Goal: Task Accomplishment & Management: Manage account settings

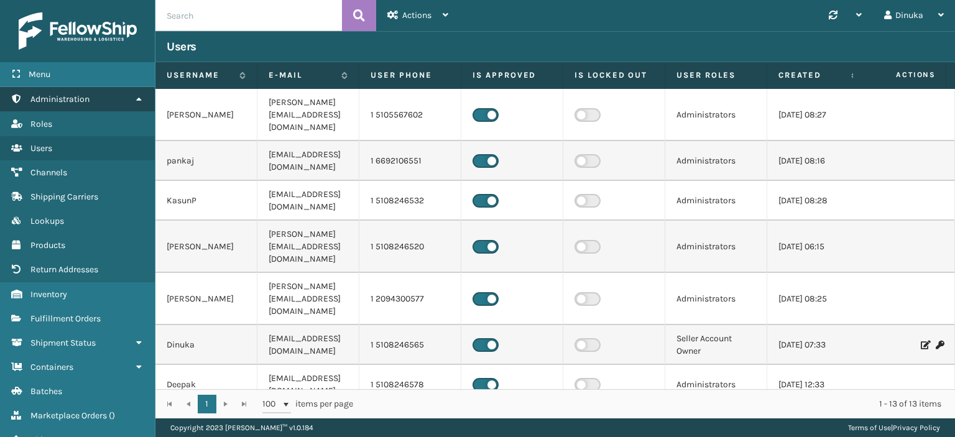
click at [137, 98] on icon at bounding box center [139, 98] width 10 height 9
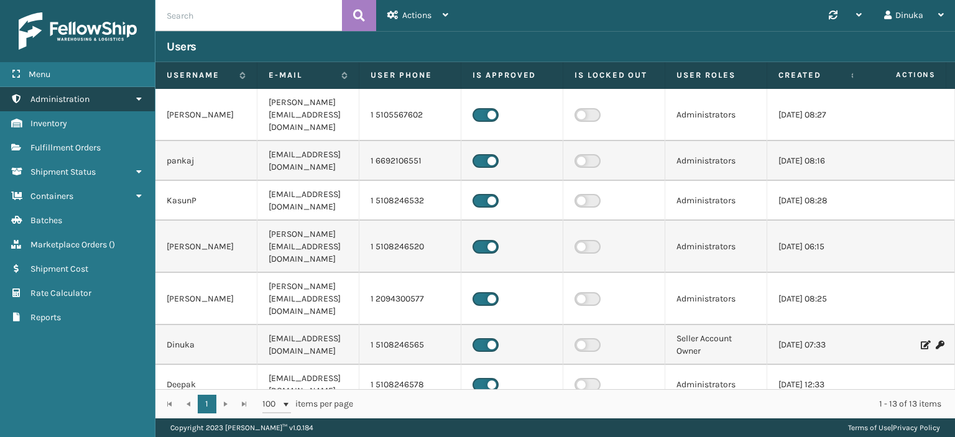
click at [142, 104] on link "Administration" at bounding box center [77, 99] width 155 height 24
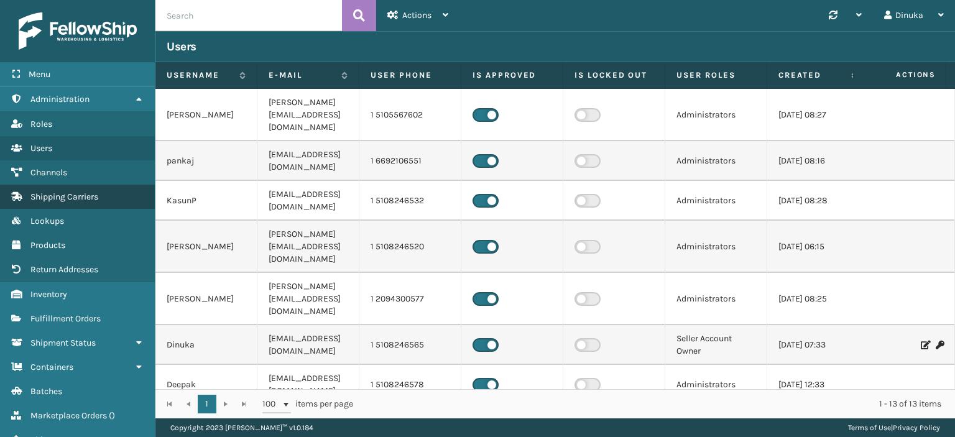
click at [98, 198] on span "Shipping Carriers" at bounding box center [64, 196] width 68 height 11
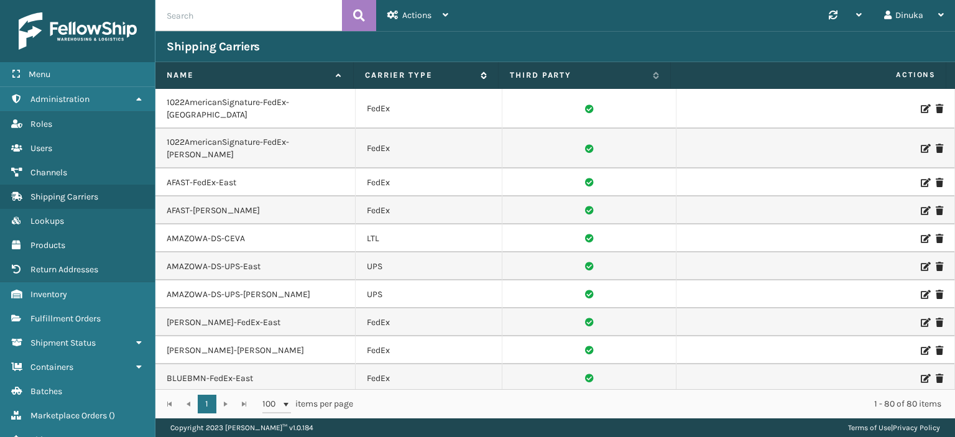
click at [469, 74] on label "Carrier Type" at bounding box center [419, 75] width 109 height 11
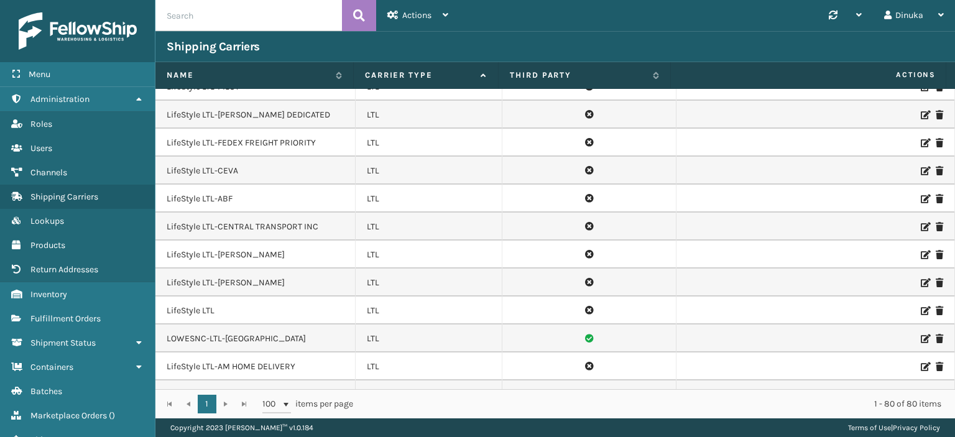
scroll to position [1243, 0]
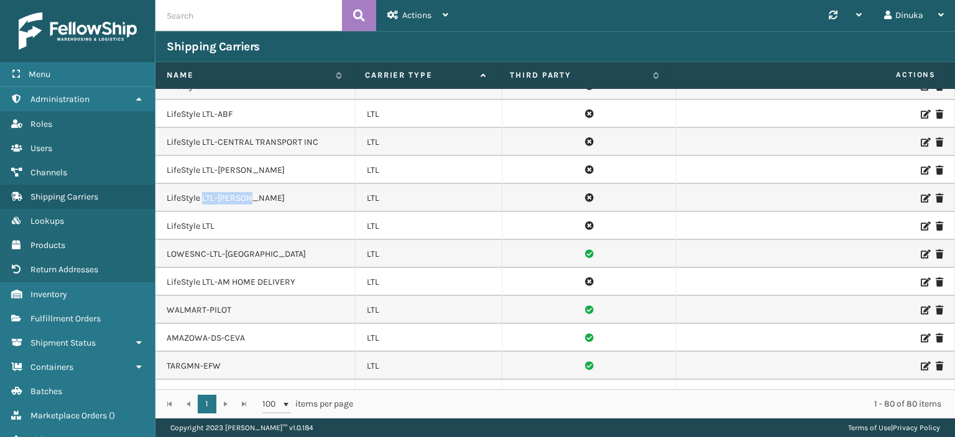
drag, startPoint x: 252, startPoint y: 168, endPoint x: 203, endPoint y: 168, distance: 49.7
click at [203, 184] on td "LifeStyle LTL-[PERSON_NAME]" at bounding box center [255, 198] width 200 height 28
copy td "LTL-[PERSON_NAME]"
drag, startPoint x: 249, startPoint y: 224, endPoint x: 164, endPoint y: 225, distance: 84.6
click at [164, 240] on td "LOWESNC-LTL-[GEOGRAPHIC_DATA]" at bounding box center [255, 254] width 200 height 28
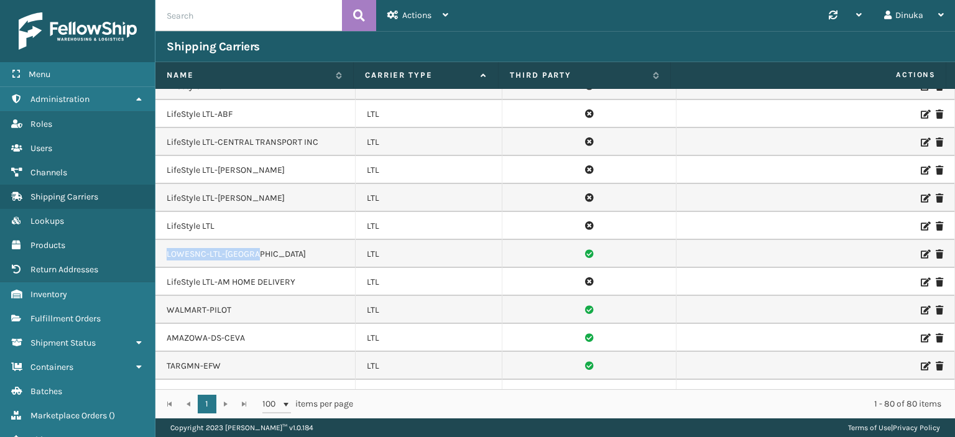
copy td "LOWESNC-LTL-[GEOGRAPHIC_DATA]"
click at [270, 240] on td "LOWESNC-LTL-[GEOGRAPHIC_DATA]" at bounding box center [255, 254] width 200 height 28
drag, startPoint x: 254, startPoint y: 224, endPoint x: 167, endPoint y: 226, distance: 87.1
click at [167, 240] on td "LOWESNC-LTL-[GEOGRAPHIC_DATA]" at bounding box center [255, 254] width 200 height 28
copy td "LOWESNC-LTL-[GEOGRAPHIC_DATA]"
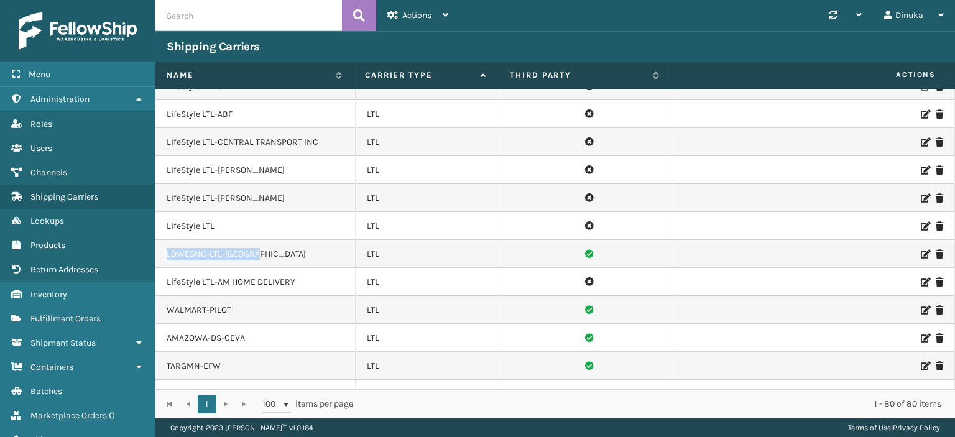
click at [254, 240] on td "LOWESNC-LTL-[GEOGRAPHIC_DATA]" at bounding box center [255, 254] width 200 height 28
drag, startPoint x: 251, startPoint y: 225, endPoint x: 234, endPoint y: 222, distance: 17.1
click at [164, 240] on td "LOWESNC-LTL-[GEOGRAPHIC_DATA]" at bounding box center [255, 254] width 200 height 28
copy td "LOWESNC-LTL-[GEOGRAPHIC_DATA]"
click at [921, 250] on icon at bounding box center [924, 254] width 7 height 9
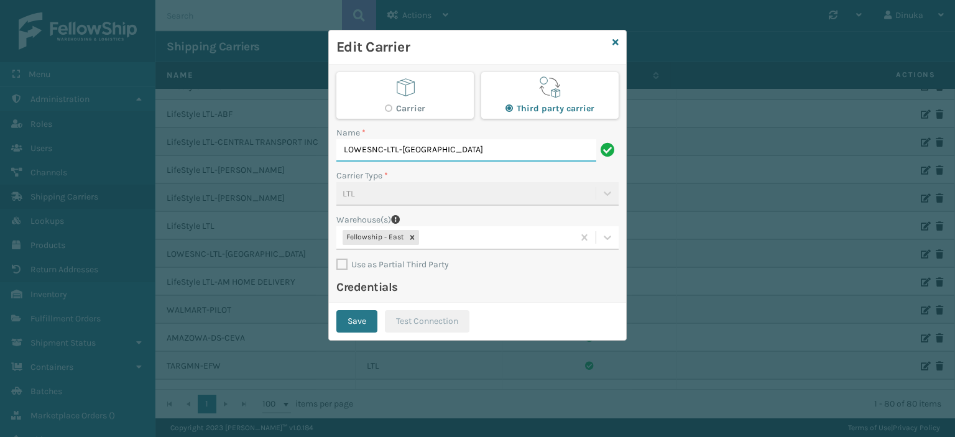
drag, startPoint x: 426, startPoint y: 148, endPoint x: 339, endPoint y: 150, distance: 87.1
click at [339, 150] on input "LOWESNC-LTL-[GEOGRAPHIC_DATA]" at bounding box center [466, 150] width 260 height 22
click at [418, 152] on input "LOWESNC-LTL-[GEOGRAPHIC_DATA]" at bounding box center [466, 150] width 260 height 22
drag, startPoint x: 425, startPoint y: 149, endPoint x: 349, endPoint y: 147, distance: 75.9
click at [349, 147] on input "LOWESNC-LTL-[GEOGRAPHIC_DATA]" at bounding box center [466, 150] width 260 height 22
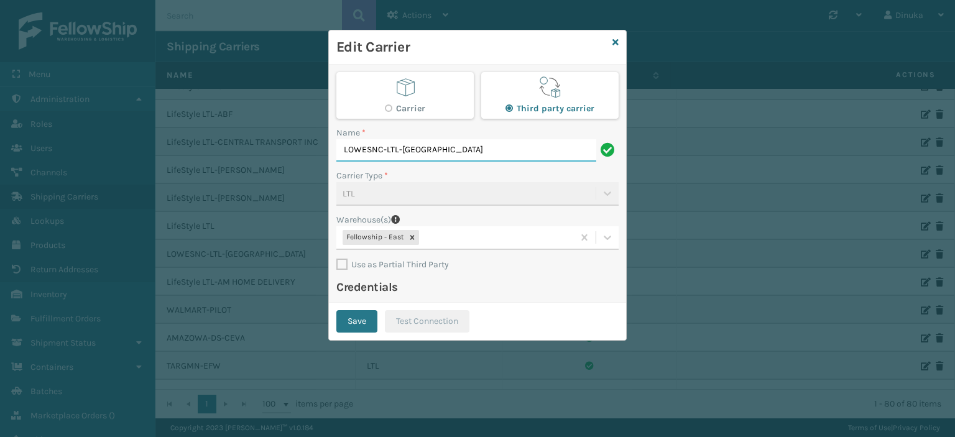
drag, startPoint x: 425, startPoint y: 150, endPoint x: 341, endPoint y: 150, distance: 84.6
click at [341, 150] on input "LOWESNC-LTL-[GEOGRAPHIC_DATA]" at bounding box center [466, 150] width 260 height 22
drag, startPoint x: 407, startPoint y: 150, endPoint x: 615, endPoint y: 44, distance: 234.7
click at [615, 44] on icon at bounding box center [615, 42] width 6 height 9
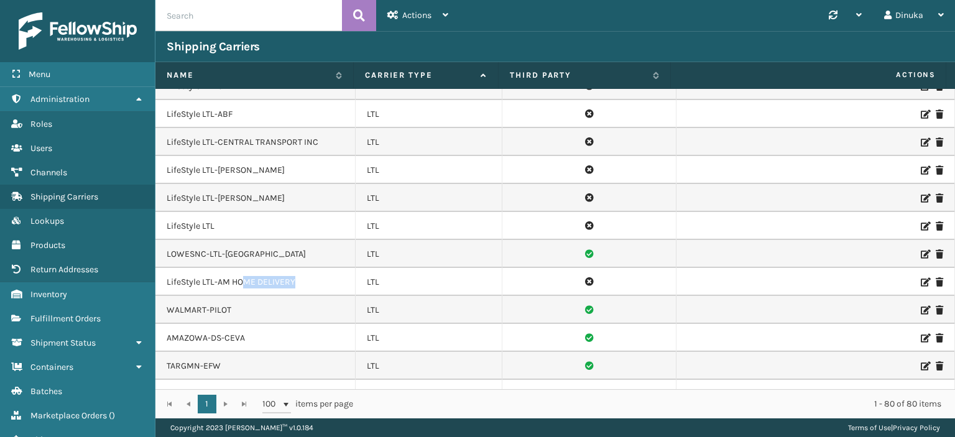
drag, startPoint x: 295, startPoint y: 249, endPoint x: 241, endPoint y: 254, distance: 53.6
click at [241, 268] on td "LifeStyle LTL-AM HOME DELIVERY" at bounding box center [255, 282] width 200 height 28
drag, startPoint x: 220, startPoint y: 279, endPoint x: 168, endPoint y: 280, distance: 52.2
click at [168, 296] on td "WALMART-PILOT" at bounding box center [255, 310] width 200 height 28
drag, startPoint x: 231, startPoint y: 279, endPoint x: 178, endPoint y: 280, distance: 52.9
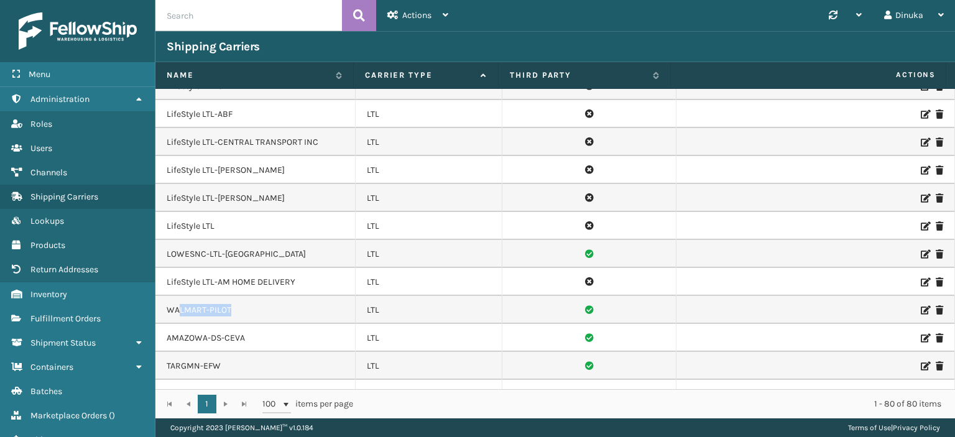
click at [178, 296] on td "WALMART-PILOT" at bounding box center [255, 310] width 200 height 28
click at [193, 296] on td "WALMART-PILOT" at bounding box center [255, 310] width 200 height 28
drag, startPoint x: 167, startPoint y: 279, endPoint x: 243, endPoint y: 278, distance: 76.5
click at [243, 296] on td "WALMART-PILOT" at bounding box center [255, 310] width 200 height 28
copy td "WALMART-PILOT"
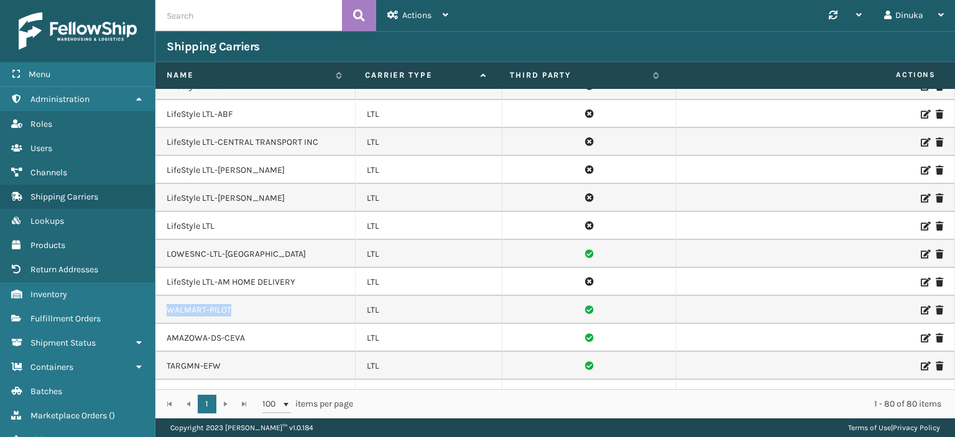
scroll to position [1306, 0]
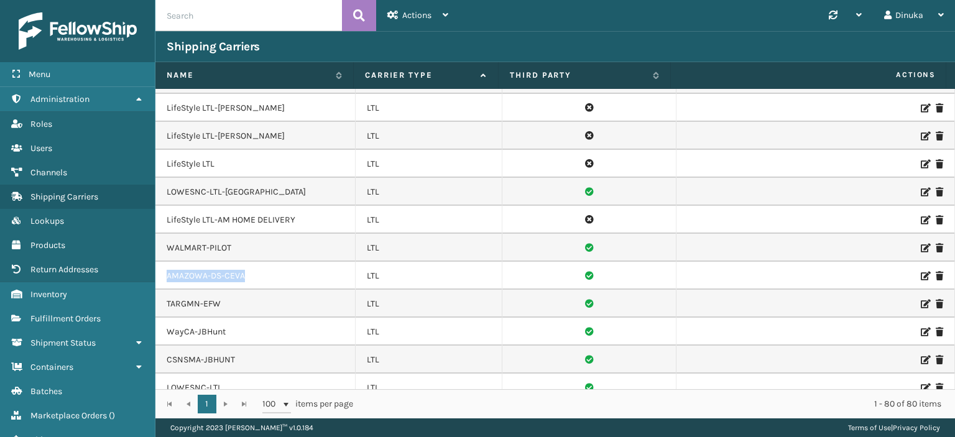
drag, startPoint x: 244, startPoint y: 245, endPoint x: 158, endPoint y: 244, distance: 85.8
click at [158, 262] on td "AMAZOWA-DS-CEVA" at bounding box center [255, 276] width 200 height 28
copy td "AMAZOWA-DS-CEVA"
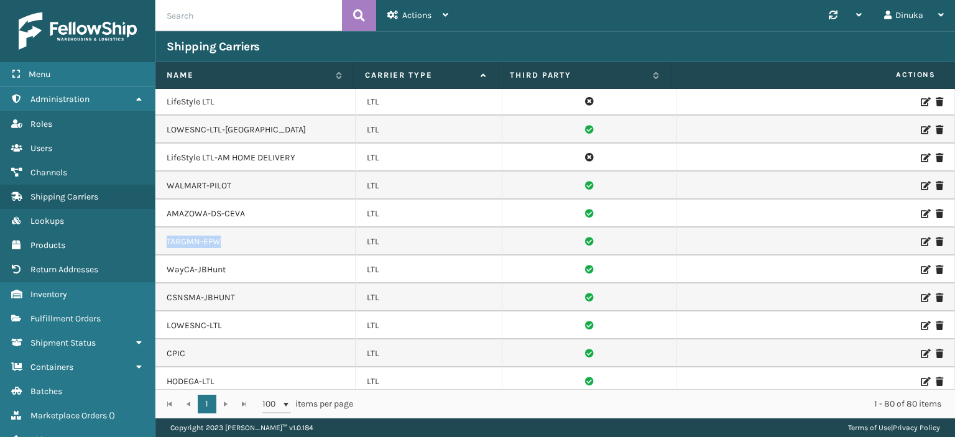
drag, startPoint x: 216, startPoint y: 213, endPoint x: 163, endPoint y: 214, distance: 52.9
click at [163, 228] on td "TARGMN-EFW" at bounding box center [255, 242] width 200 height 28
copy td "TARGMN-EFW"
drag, startPoint x: 224, startPoint y: 241, endPoint x: 167, endPoint y: 237, distance: 56.7
click at [167, 256] on td "WayCA-JBHunt" at bounding box center [255, 270] width 200 height 28
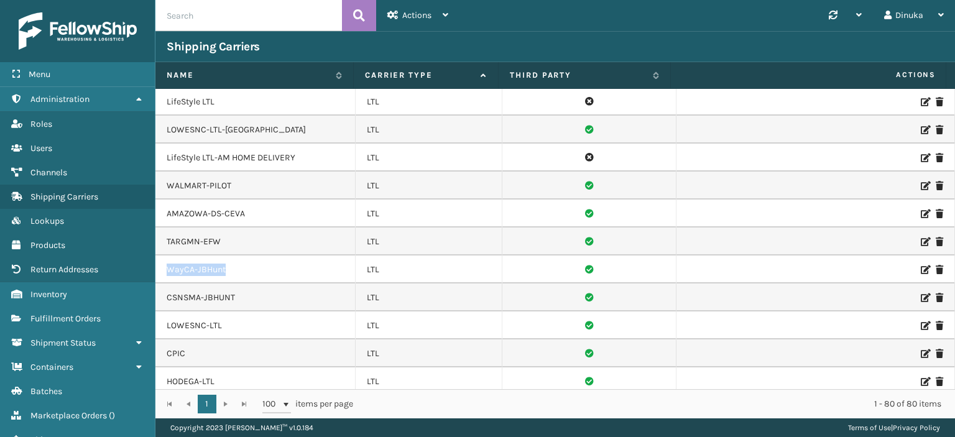
copy td "WayCA-JBHunt"
drag, startPoint x: 236, startPoint y: 266, endPoint x: 160, endPoint y: 265, distance: 76.5
click at [160, 283] on td "CSNSMA-JBHUNT" at bounding box center [255, 297] width 200 height 28
copy td "CSNSMA-JBHUNT"
drag, startPoint x: 224, startPoint y: 297, endPoint x: 167, endPoint y: 297, distance: 57.2
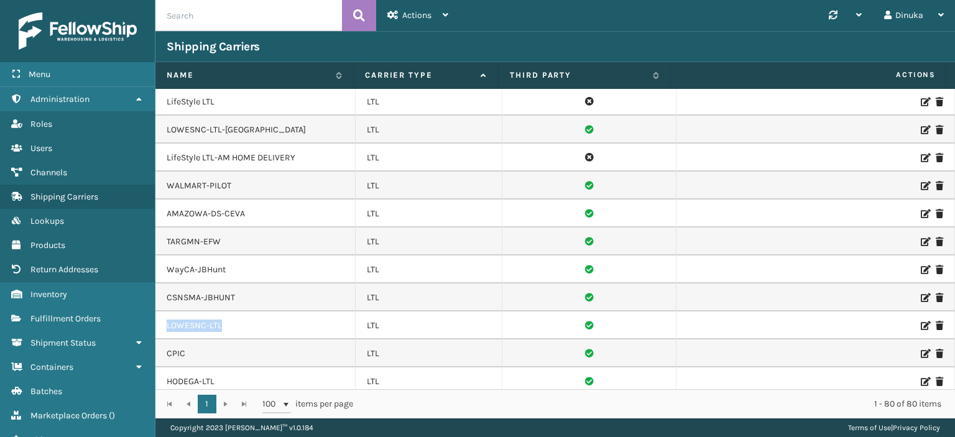
click at [167, 311] on td "LOWESNC-LTL" at bounding box center [255, 325] width 200 height 28
copy td "LOWESNC-LTL"
click at [177, 339] on td "CPIC" at bounding box center [255, 353] width 200 height 28
drag, startPoint x: 218, startPoint y: 352, endPoint x: 157, endPoint y: 354, distance: 61.6
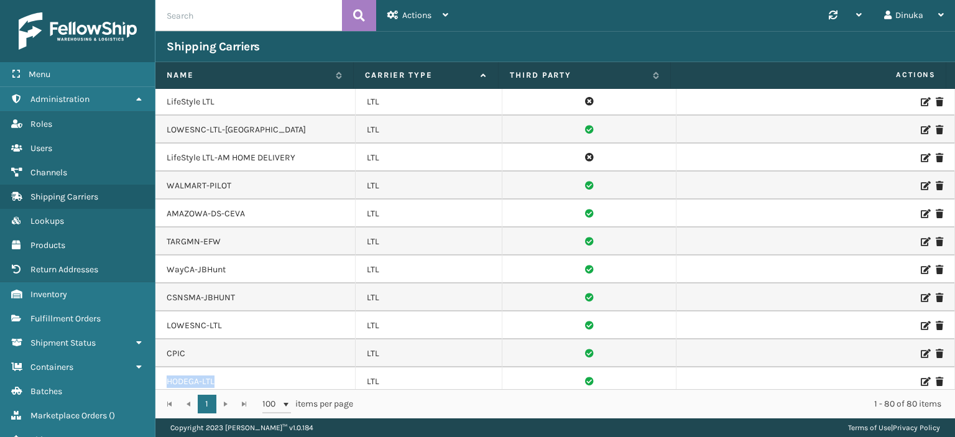
click at [157, 367] on td "HODEGA-LTL" at bounding box center [255, 381] width 200 height 28
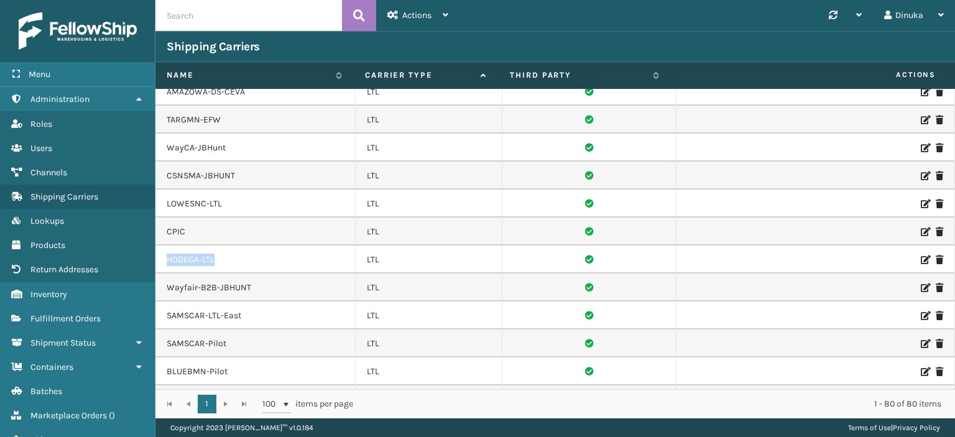
scroll to position [1492, 0]
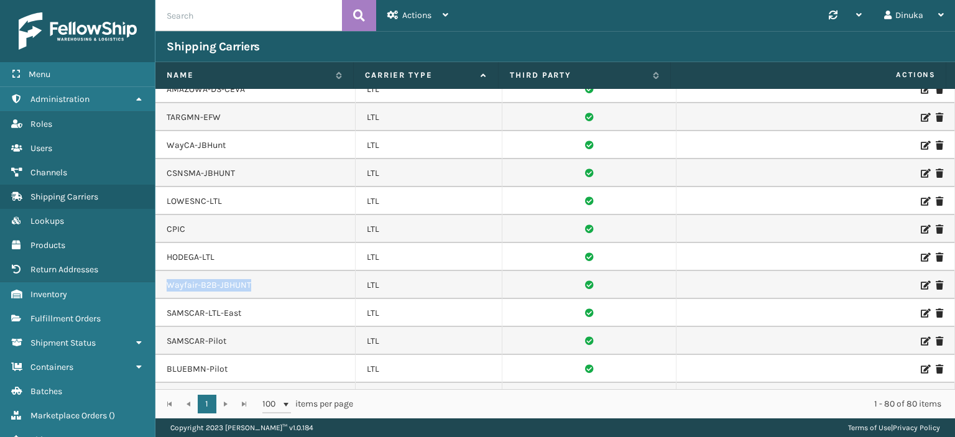
drag, startPoint x: 251, startPoint y: 253, endPoint x: 167, endPoint y: 256, distance: 84.6
click at [167, 271] on td "Wayfair-B2B-JBHUNT" at bounding box center [255, 285] width 200 height 28
drag, startPoint x: 241, startPoint y: 280, endPoint x: 162, endPoint y: 283, distance: 79.6
click at [162, 299] on td "SAMSCAR-LTL-East" at bounding box center [255, 313] width 200 height 28
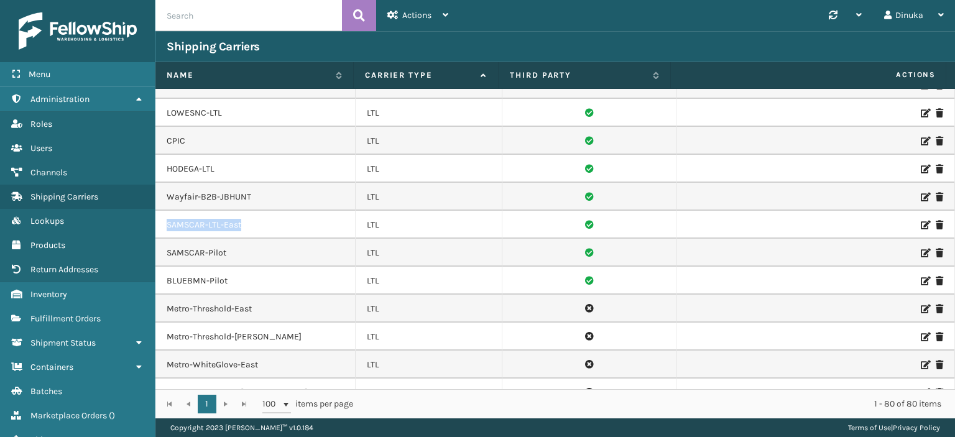
scroll to position [1679, 0]
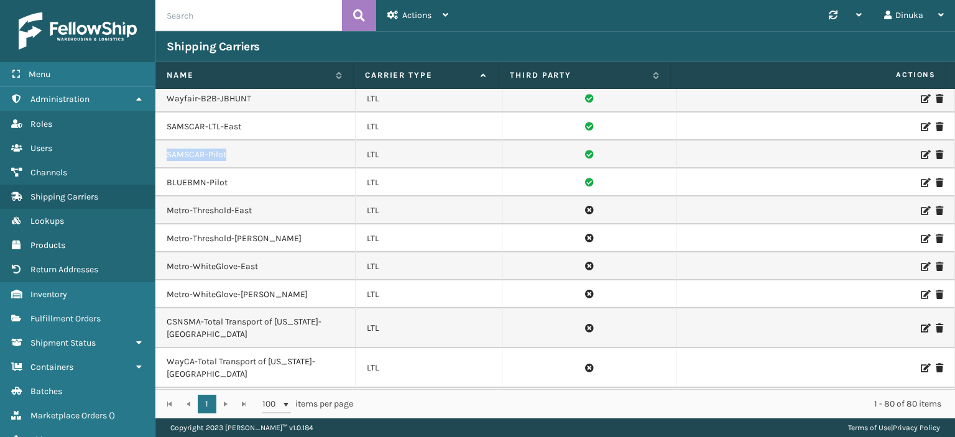
drag, startPoint x: 229, startPoint y: 121, endPoint x: 167, endPoint y: 121, distance: 62.2
click at [167, 141] on td "SAMSCAR-Pilot" at bounding box center [255, 155] width 200 height 28
drag, startPoint x: 226, startPoint y: 152, endPoint x: 164, endPoint y: 151, distance: 61.6
click at [164, 168] on td "BLUEBMN-Pilot" at bounding box center [255, 182] width 200 height 28
drag, startPoint x: 253, startPoint y: 178, endPoint x: 201, endPoint y: 181, distance: 51.7
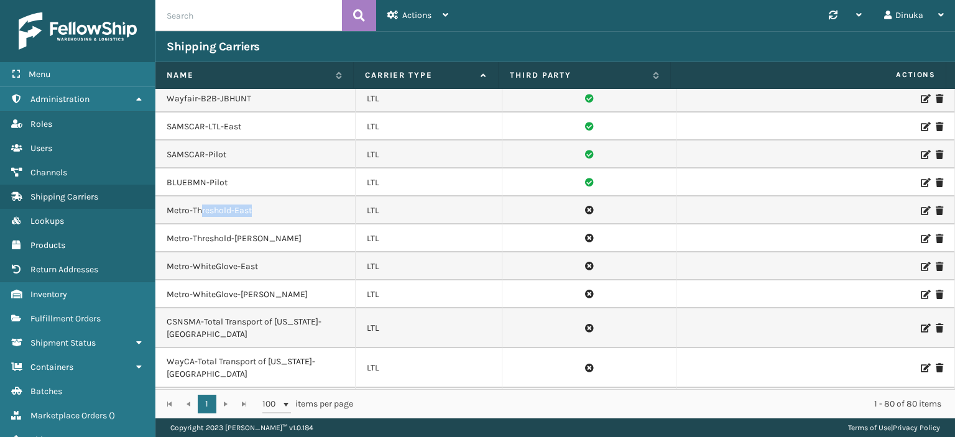
click at [201, 196] on td "Metro-Threshold-East" at bounding box center [255, 210] width 200 height 28
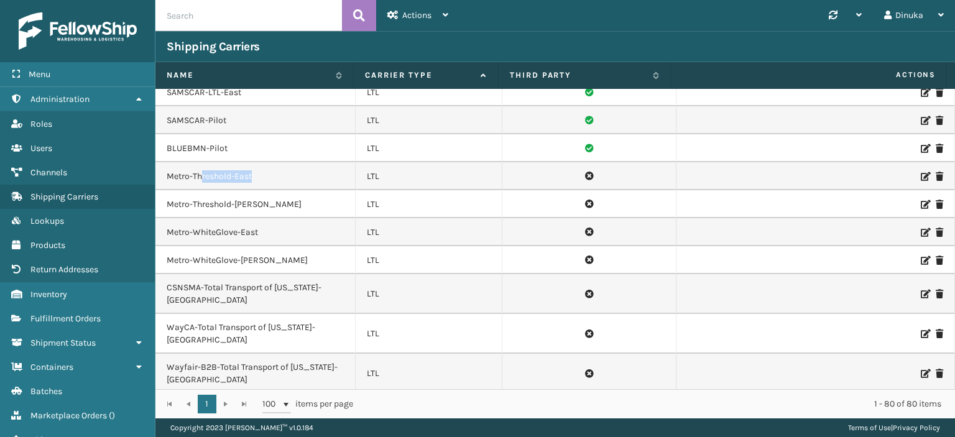
scroll to position [1741, 0]
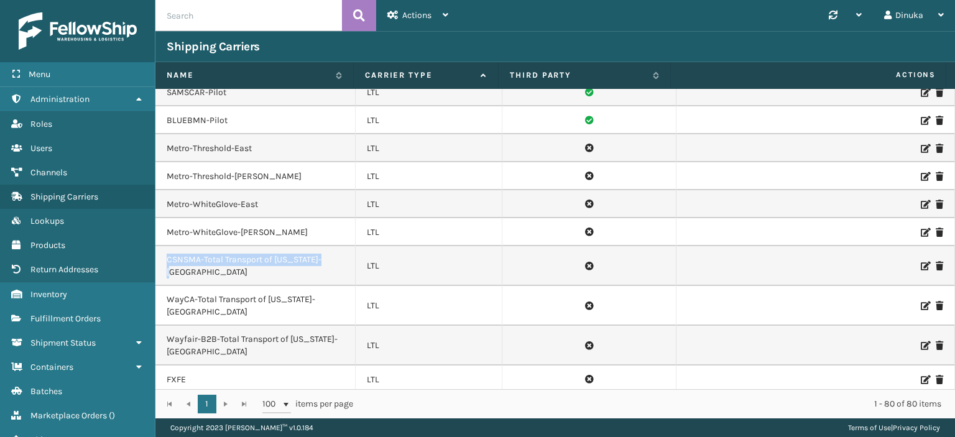
drag, startPoint x: 165, startPoint y: 226, endPoint x: 325, endPoint y: 224, distance: 159.2
click at [325, 246] on td "CSNSMA-Total Transport of [US_STATE]-[GEOGRAPHIC_DATA]" at bounding box center [255, 266] width 200 height 40
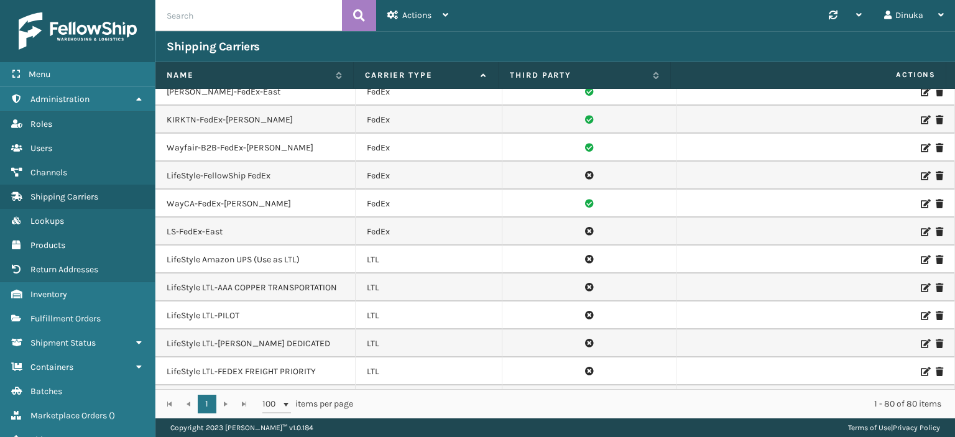
scroll to position [995, 0]
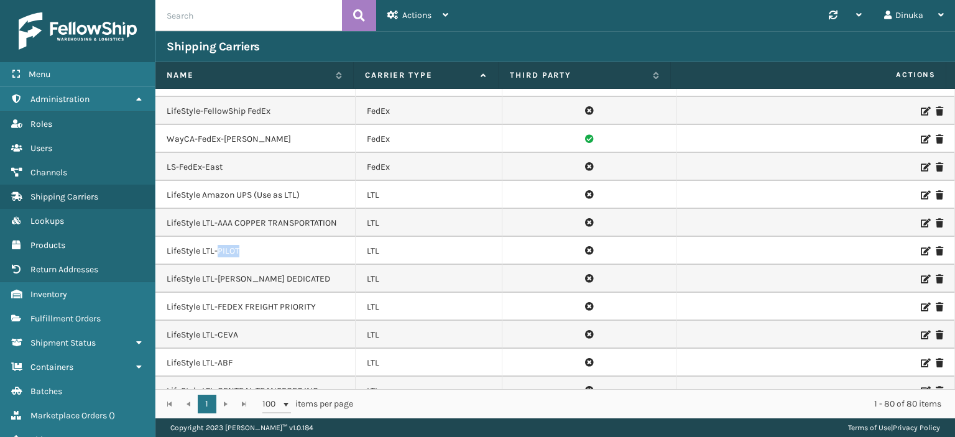
drag, startPoint x: 239, startPoint y: 220, endPoint x: 216, endPoint y: 221, distance: 23.0
click at [216, 237] on td "LifeStyle LTL-PILOT" at bounding box center [255, 251] width 200 height 28
drag, startPoint x: 292, startPoint y: 252, endPoint x: 167, endPoint y: 252, distance: 124.3
click at [167, 265] on td "LifeStyle LTL-[PERSON_NAME] DEDICATED" at bounding box center [255, 279] width 200 height 28
drag, startPoint x: 315, startPoint y: 275, endPoint x: 169, endPoint y: 279, distance: 146.2
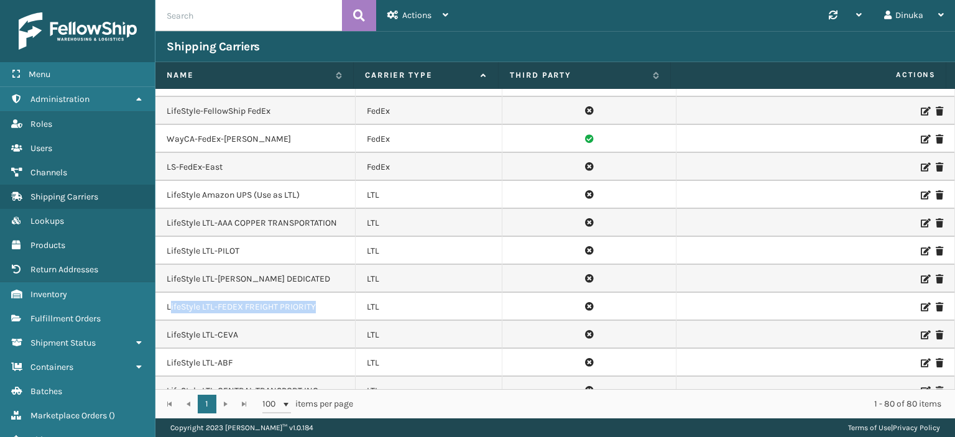
click at [169, 293] on td "LifeStyle LTL-FEDEX FREIGHT PRIORITY" at bounding box center [255, 307] width 200 height 28
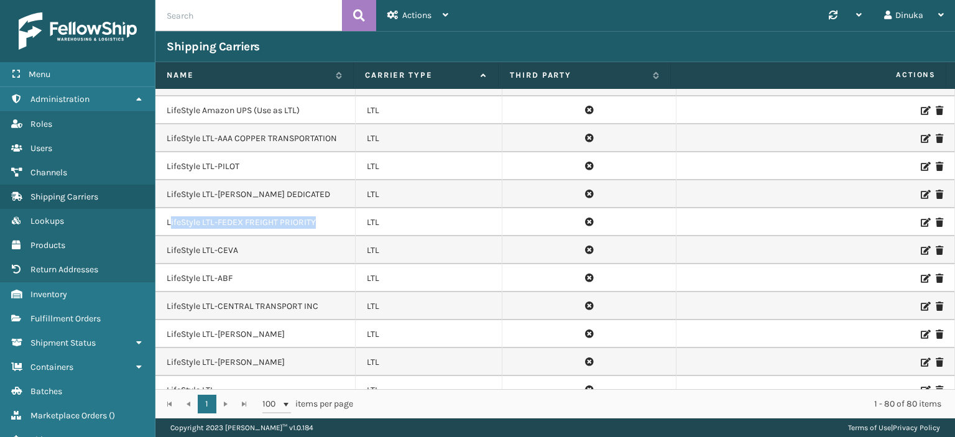
scroll to position [1119, 0]
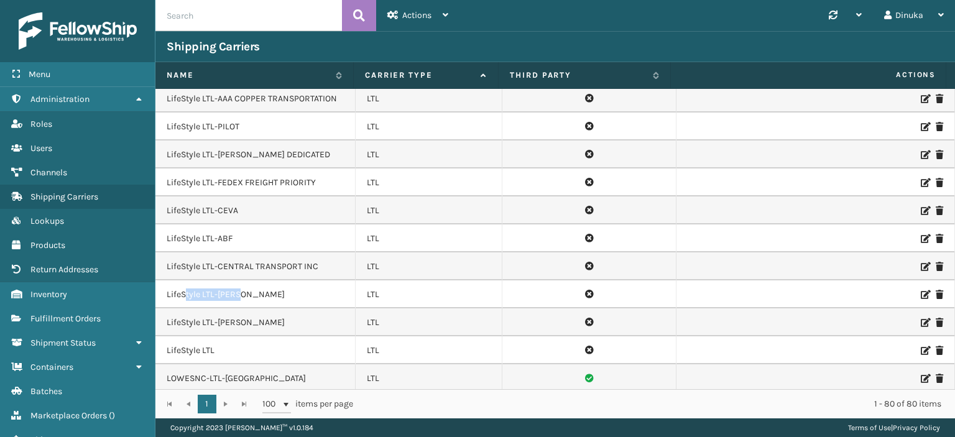
drag, startPoint x: 244, startPoint y: 265, endPoint x: 183, endPoint y: 268, distance: 60.4
click at [183, 280] on td "LifeStyle LTL-[PERSON_NAME]" at bounding box center [255, 294] width 200 height 28
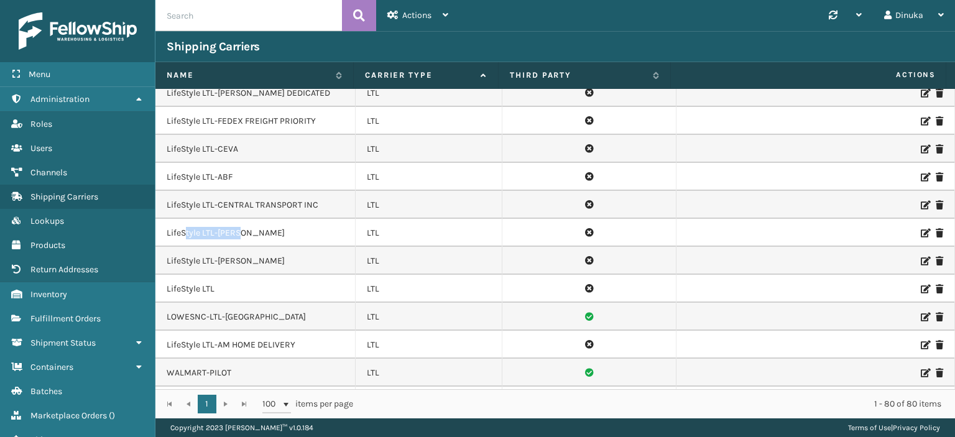
scroll to position [1181, 0]
drag, startPoint x: 252, startPoint y: 288, endPoint x: 162, endPoint y: 289, distance: 90.2
click at [162, 302] on td "LOWESNC-LTL-[GEOGRAPHIC_DATA]" at bounding box center [255, 316] width 200 height 28
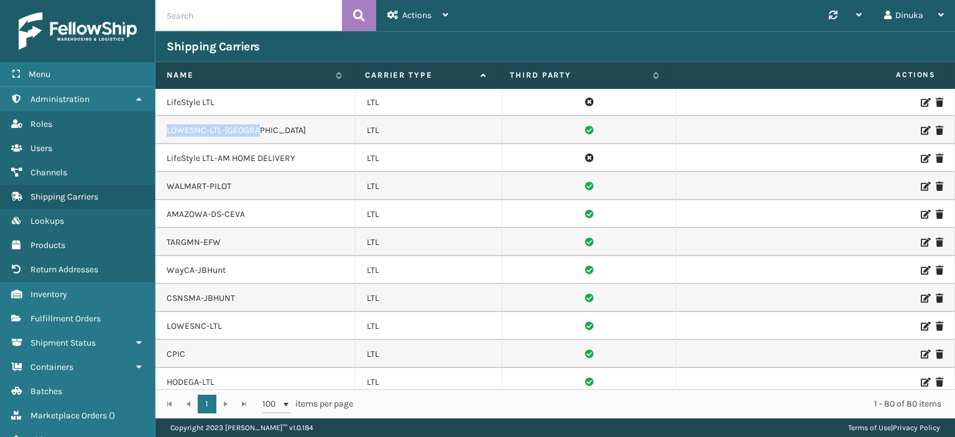
scroll to position [1368, 0]
drag, startPoint x: 221, startPoint y: 295, endPoint x: 165, endPoint y: 297, distance: 56.6
click at [165, 311] on td "LOWESNC-LTL" at bounding box center [255, 325] width 200 height 28
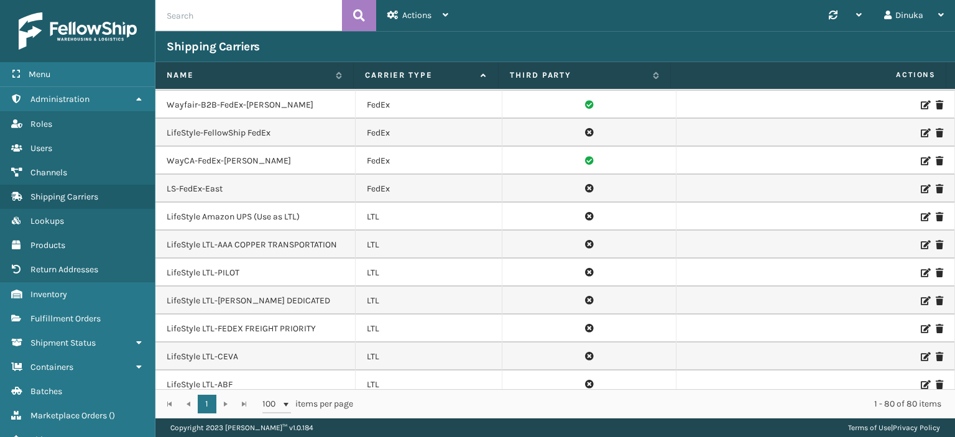
scroll to position [995, 0]
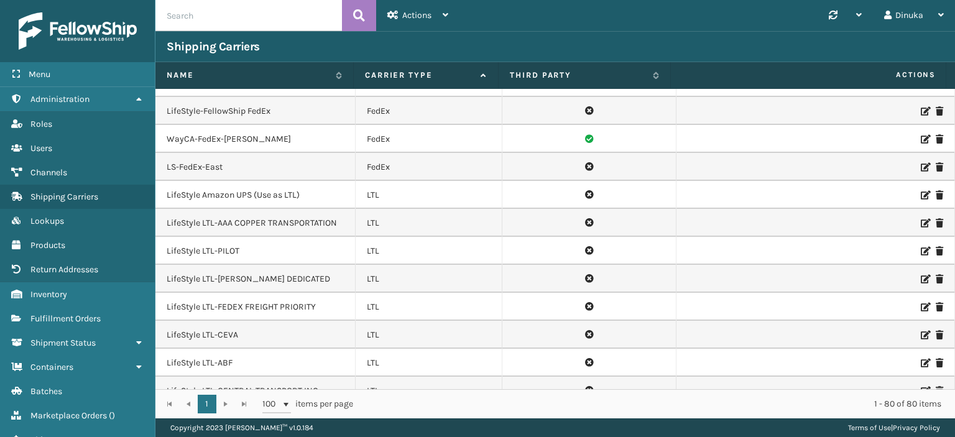
click at [237, 209] on td "LifeStyle LTL-AAA COPPER TRANSPORTATION" at bounding box center [255, 223] width 200 height 28
click at [231, 237] on td "LifeStyle LTL-PILOT" at bounding box center [255, 251] width 200 height 28
click at [252, 265] on td "LifeStyle LTL-[PERSON_NAME] DEDICATED" at bounding box center [255, 279] width 200 height 28
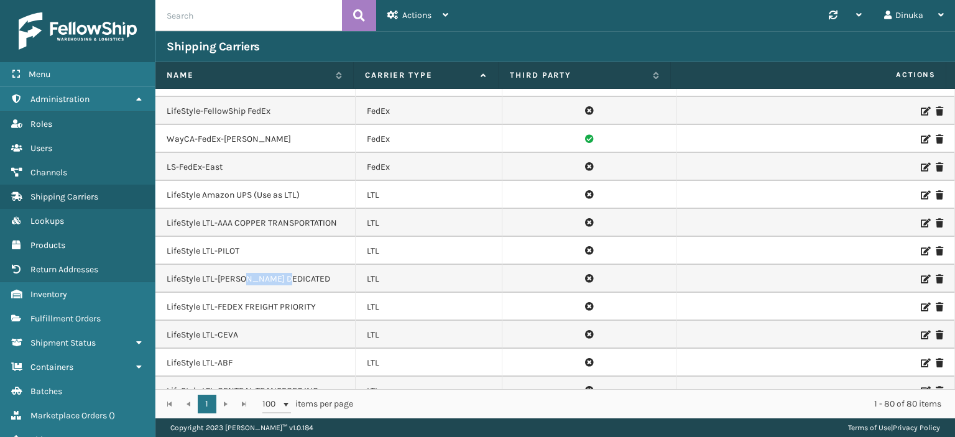
click at [252, 265] on td "LifeStyle LTL-[PERSON_NAME] DEDICATED" at bounding box center [255, 279] width 200 height 28
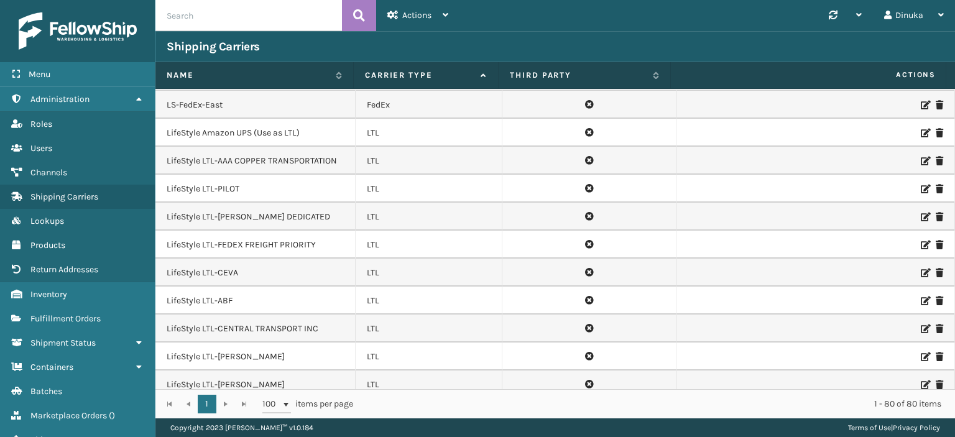
click at [278, 231] on td "LifeStyle LTL-FEDEX FREIGHT PRIORITY" at bounding box center [255, 245] width 200 height 28
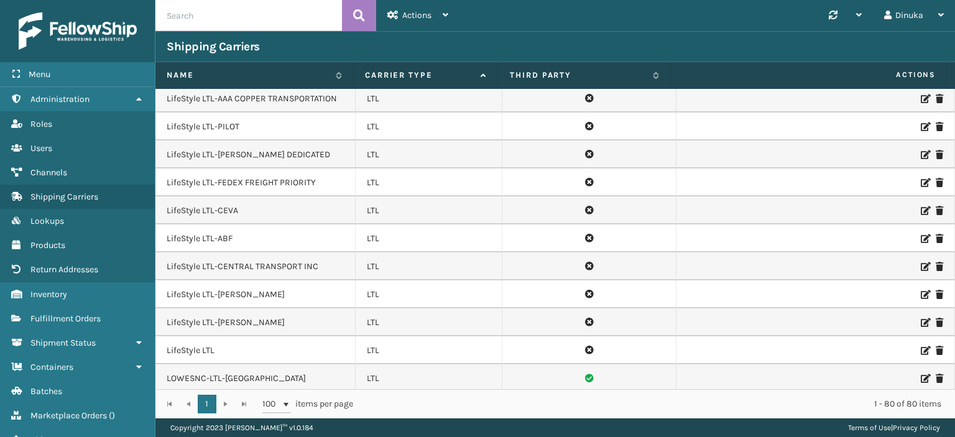
click at [226, 196] on td "LifeStyle LTL-CEVA" at bounding box center [255, 210] width 200 height 28
click at [226, 224] on td "LifeStyle LTL-ABF" at bounding box center [255, 238] width 200 height 28
click at [282, 252] on td "LifeStyle LTL-CENTRAL TRANSPORT INC" at bounding box center [255, 266] width 200 height 28
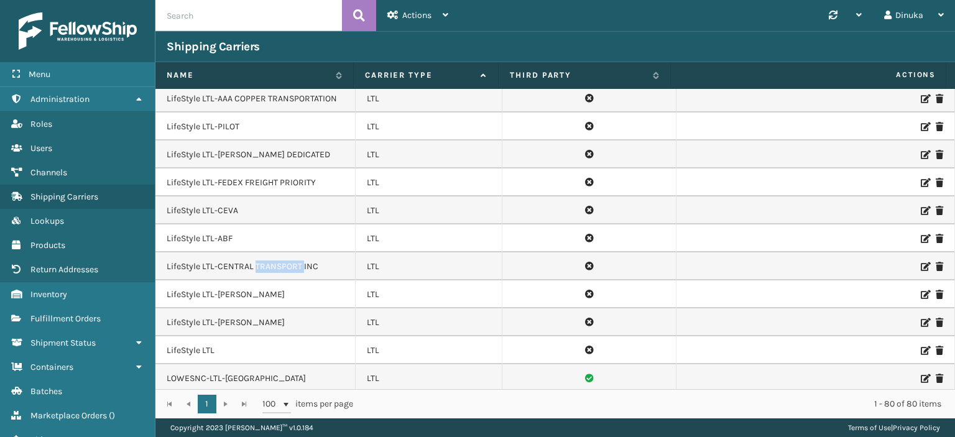
click at [283, 252] on td "LifeStyle LTL-CENTRAL TRANSPORT INC" at bounding box center [255, 266] width 200 height 28
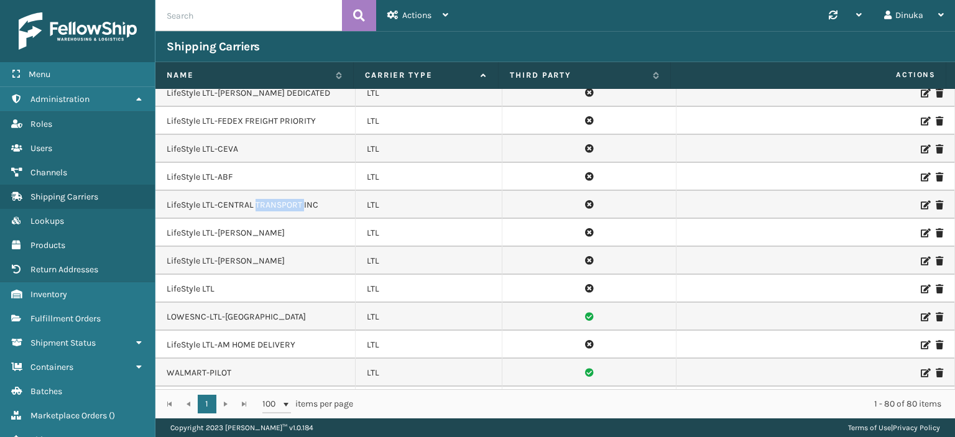
scroll to position [1181, 0]
click at [226, 218] on td "LifeStyle LTL-[PERSON_NAME]" at bounding box center [255, 232] width 200 height 28
click at [238, 246] on td "LifeStyle LTL-[PERSON_NAME]" at bounding box center [255, 260] width 200 height 28
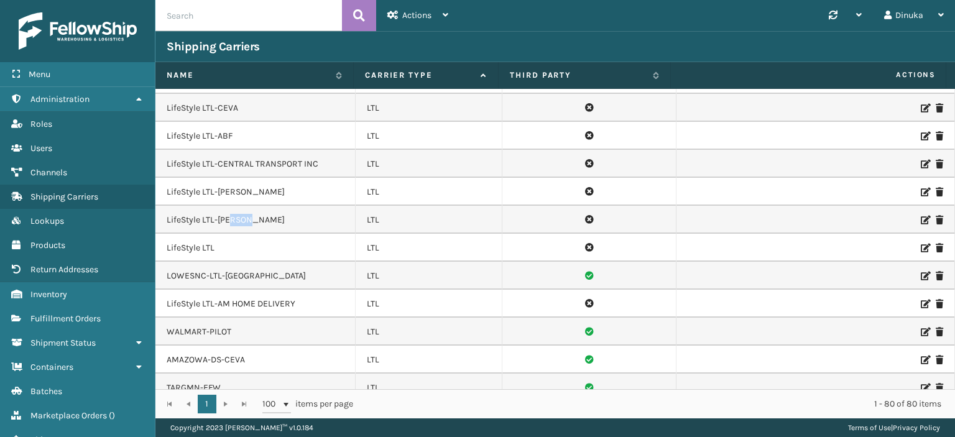
scroll to position [1243, 0]
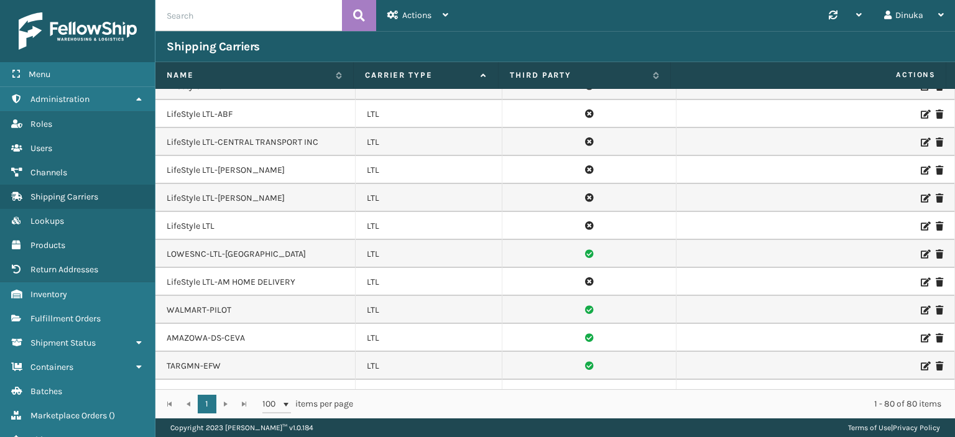
click at [234, 240] on td "LOWESNC-LTL-[GEOGRAPHIC_DATA]" at bounding box center [255, 254] width 200 height 28
drag, startPoint x: 185, startPoint y: 223, endPoint x: 268, endPoint y: 224, distance: 82.7
click at [268, 240] on td "LOWESNC-LTL-[GEOGRAPHIC_DATA]" at bounding box center [255, 254] width 200 height 28
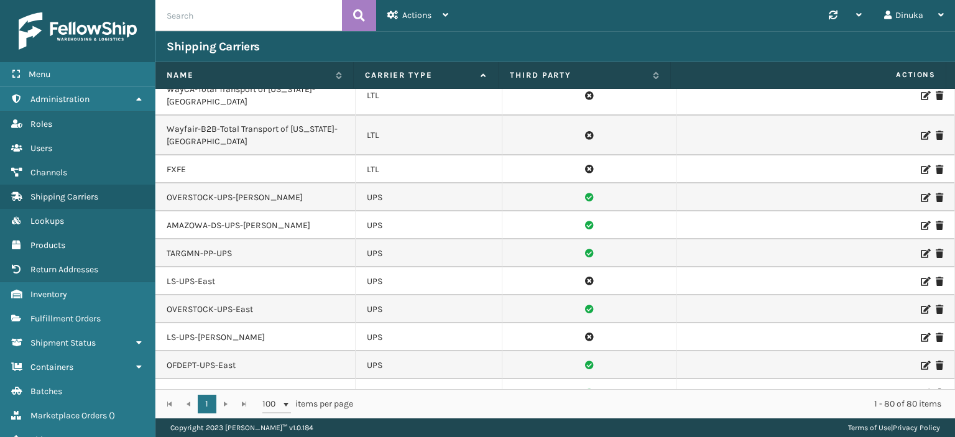
scroll to position [1963, 0]
